Goal: Task Accomplishment & Management: Use online tool/utility

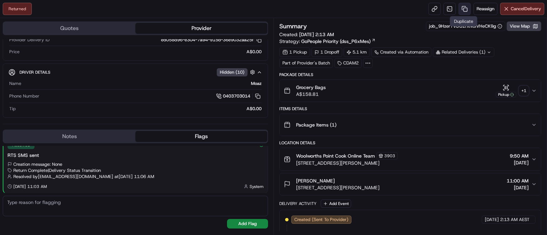
click at [465, 7] on link at bounding box center [464, 9] width 12 height 12
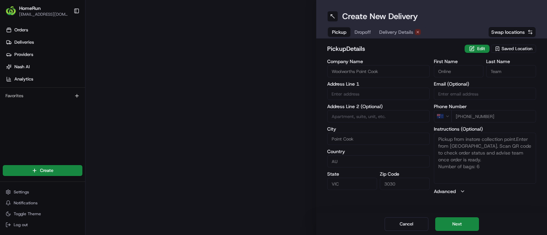
type input "[STREET_ADDRESS]"
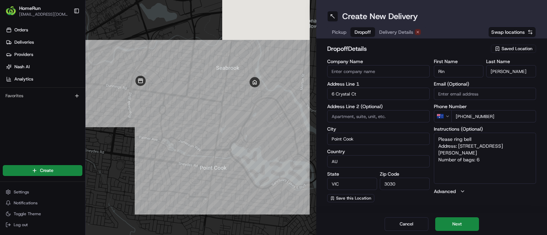
click at [359, 32] on span "Dropoff" at bounding box center [362, 32] width 16 height 7
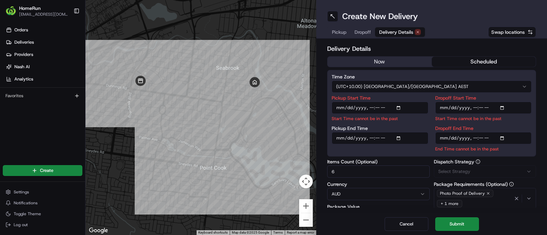
click at [393, 31] on span "Delivery Details" at bounding box center [396, 32] width 34 height 7
click at [387, 59] on button "now" at bounding box center [379, 62] width 104 height 10
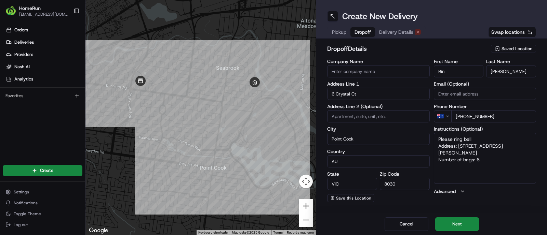
click at [365, 31] on span "Dropoff" at bounding box center [362, 32] width 16 height 7
drag, startPoint x: 489, startPoint y: 153, endPoint x: 425, endPoint y: 138, distance: 65.3
click at [425, 138] on div "Company Name Address Line 1 6 Crystal Ct Address Line 2 (Optional) [GEOGRAPHIC_…" at bounding box center [431, 131] width 209 height 144
click at [484, 138] on textarea "Please ring bell Address: [STREET_ADDRESS][PERSON_NAME] Number of bags: 6" at bounding box center [485, 158] width 103 height 51
type textarea "Please ring bell. LEAVE UNATTENDED. Address: [STREET_ADDRESS][PERSON_NAME] Numb…"
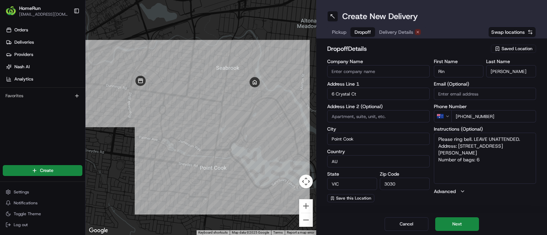
click at [396, 31] on span "Delivery Details" at bounding box center [396, 32] width 34 height 7
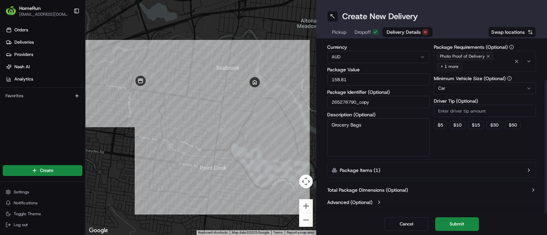
scroll to position [51, 0]
drag, startPoint x: 460, startPoint y: 228, endPoint x: 453, endPoint y: 140, distance: 88.0
click at [453, 140] on div "Create New Delivery Pickup Dropoff Delivery Details Swap locations Delivery Det…" at bounding box center [431, 117] width 231 height 235
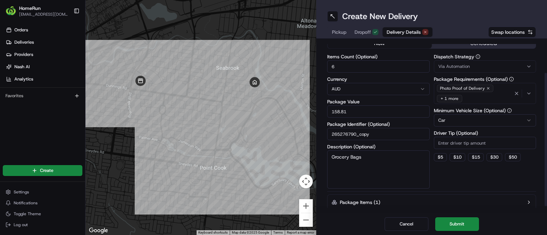
scroll to position [0, 0]
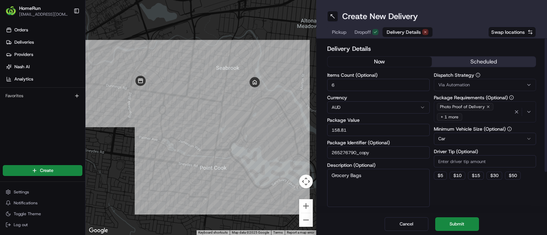
click at [393, 60] on button "now" at bounding box center [379, 62] width 104 height 10
click at [459, 231] on button "Submit" at bounding box center [457, 225] width 44 height 14
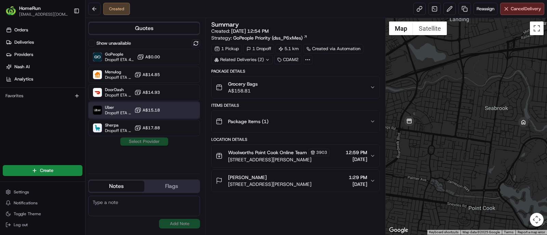
click at [187, 111] on div "Uber Dropoff ETA 47 minutes A$15.18" at bounding box center [144, 110] width 112 height 16
click at [157, 142] on button "Assign Provider" at bounding box center [144, 142] width 49 height 8
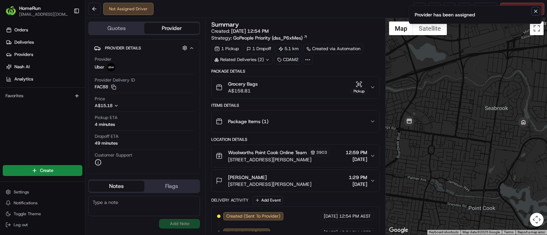
click at [538, 9] on icon "Notifications (F8)" at bounding box center [535, 11] width 5 height 5
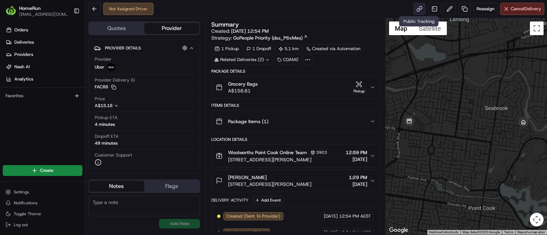
click at [417, 6] on link at bounding box center [419, 9] width 12 height 12
